Goal: Task Accomplishment & Management: Use online tool/utility

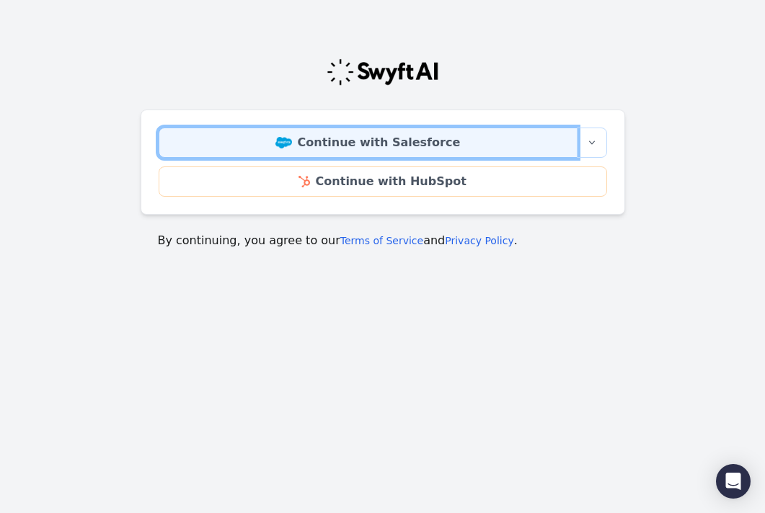
click at [442, 143] on link "Continue with Salesforce" at bounding box center [368, 143] width 419 height 30
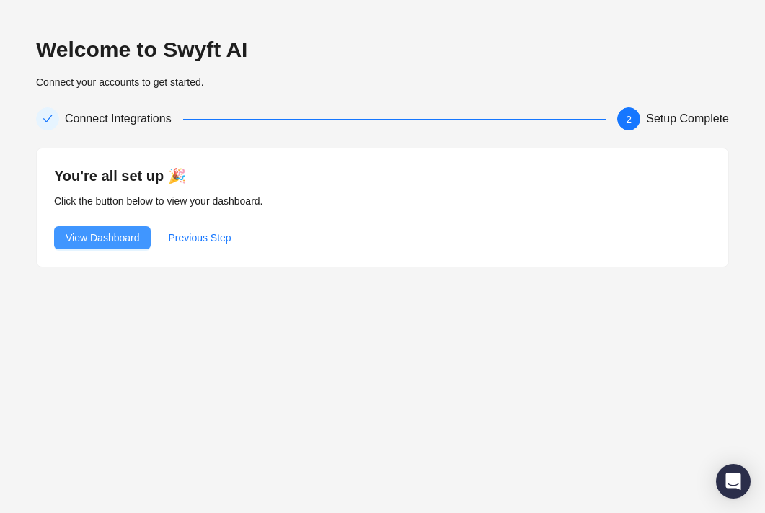
click at [143, 238] on button "View Dashboard" at bounding box center [102, 237] width 97 height 23
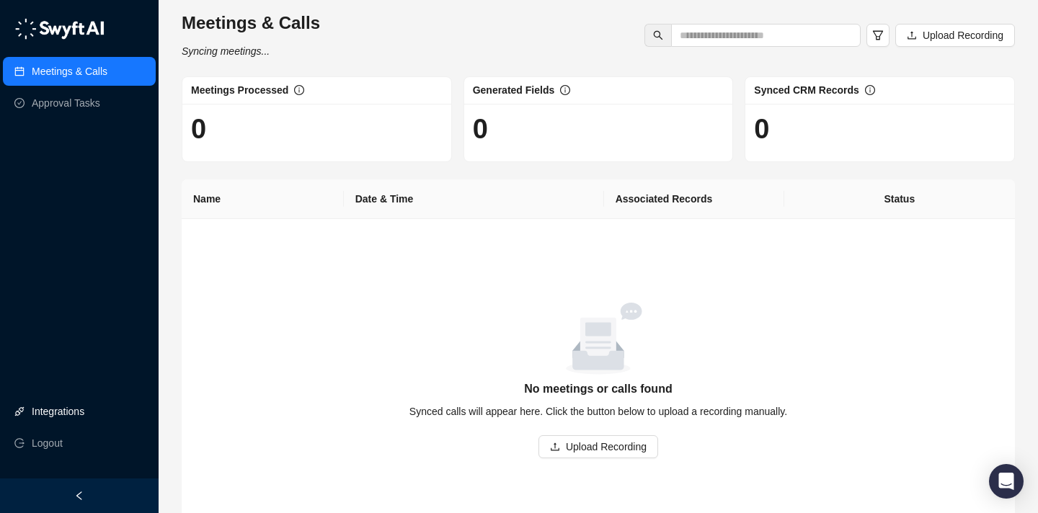
click at [41, 409] on link "Integrations" at bounding box center [58, 411] width 53 height 29
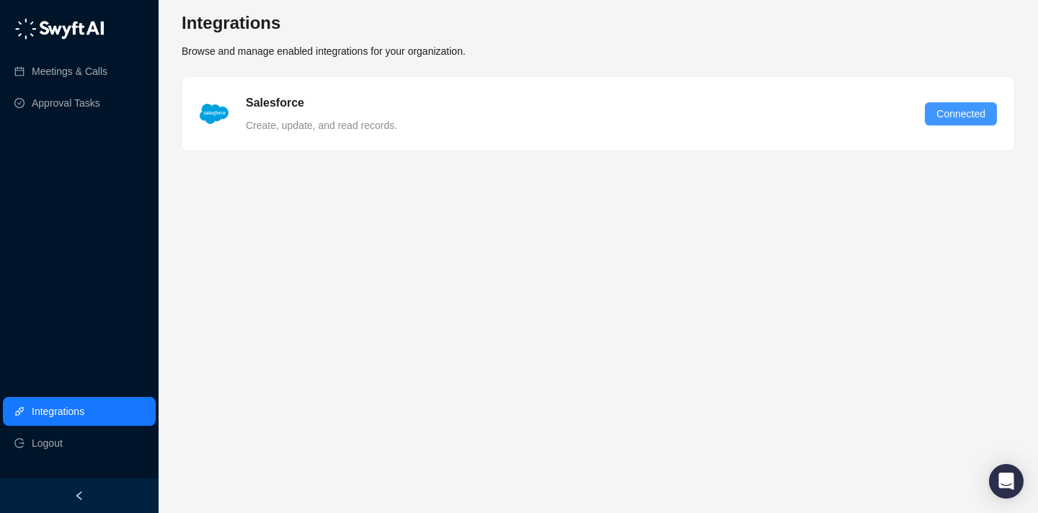
click at [764, 114] on span "Connected" at bounding box center [960, 114] width 49 height 16
click at [56, 141] on div "Meetings & Calls Approval Tasks Integrations Logout" at bounding box center [79, 239] width 159 height 479
click at [68, 74] on link "Meetings & Calls" at bounding box center [70, 71] width 76 height 29
